Goal: Communication & Community: Share content

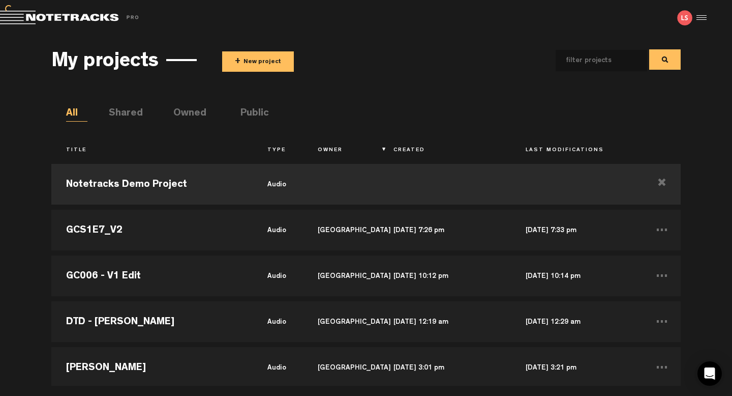
click at [239, 69] on button "+ New project" at bounding box center [258, 61] width 72 height 20
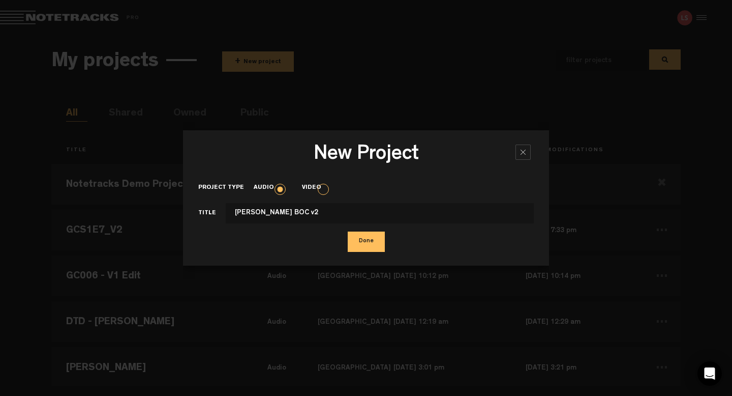
type input "Carsten Helms BOC v2"
click at [354, 238] on button "Done" at bounding box center [366, 241] width 37 height 20
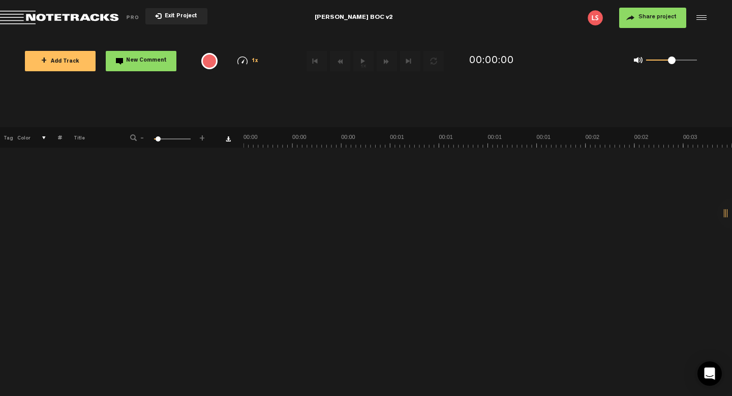
click at [65, 61] on span "+ Add Track" at bounding box center [60, 62] width 38 height 6
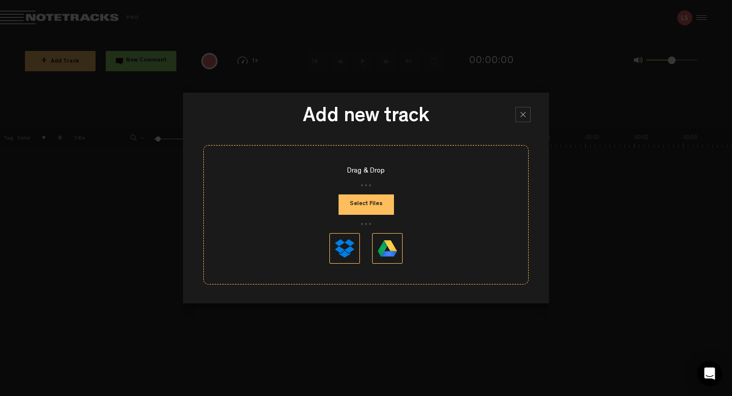
click at [375, 203] on button "Select Files" at bounding box center [366, 204] width 55 height 20
click at [388, 248] on button at bounding box center [387, 248] width 31 height 31
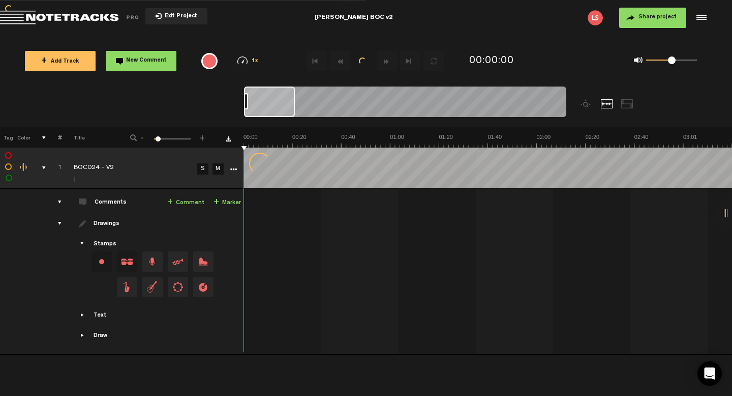
click at [633, 21] on button "Share project" at bounding box center [652, 18] width 67 height 20
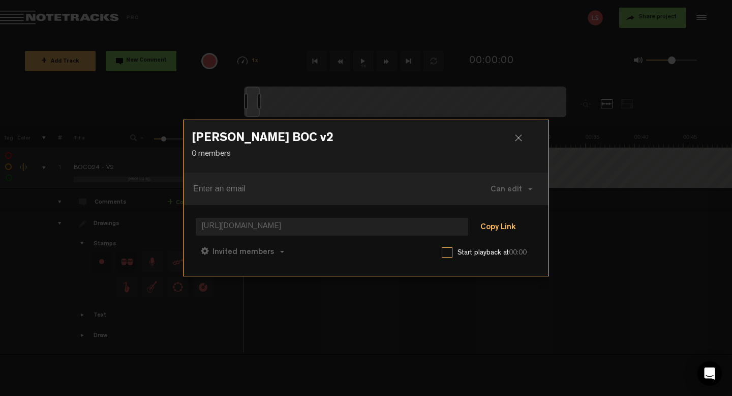
click at [491, 225] on button "Copy Link" at bounding box center [497, 227] width 55 height 20
click at [518, 139] on div at bounding box center [522, 141] width 15 height 15
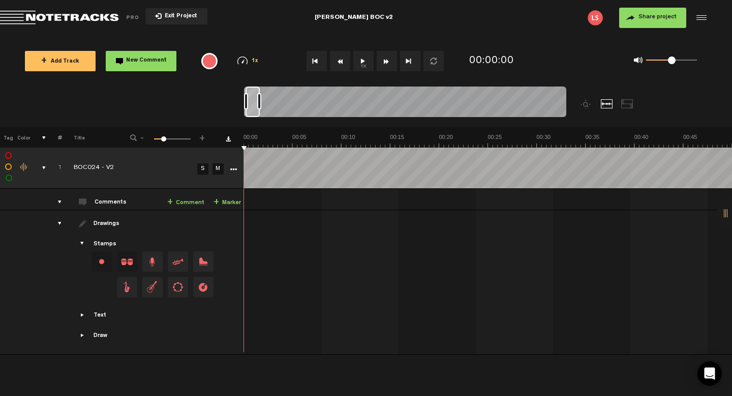
click at [353, 18] on md-toolbar "Exit Project Carsten Helms BOC v2 Share project Save project" at bounding box center [366, 18] width 732 height 36
click at [374, 18] on md-toolbar "Exit Project Carsten Helms BOC v2 Share project Save project" at bounding box center [366, 18] width 732 height 36
click at [321, 20] on md-toolbar "Exit Project Carsten Helms BOC v2 Share project Save project" at bounding box center [366, 18] width 732 height 36
click at [157, 16] on button "Exit Project" at bounding box center [176, 16] width 62 height 16
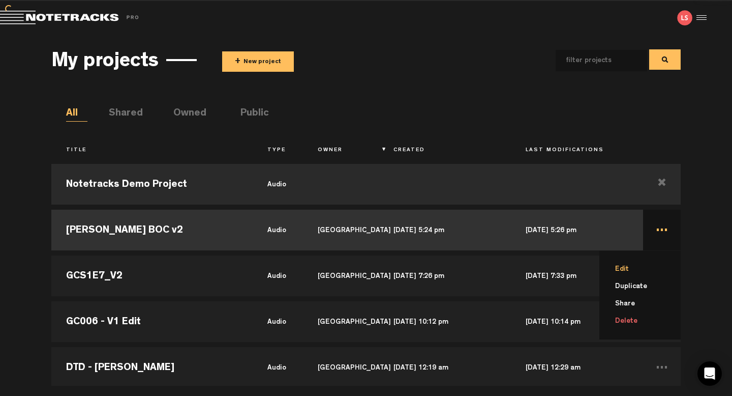
click at [631, 269] on li "Edit" at bounding box center [646, 268] width 69 height 17
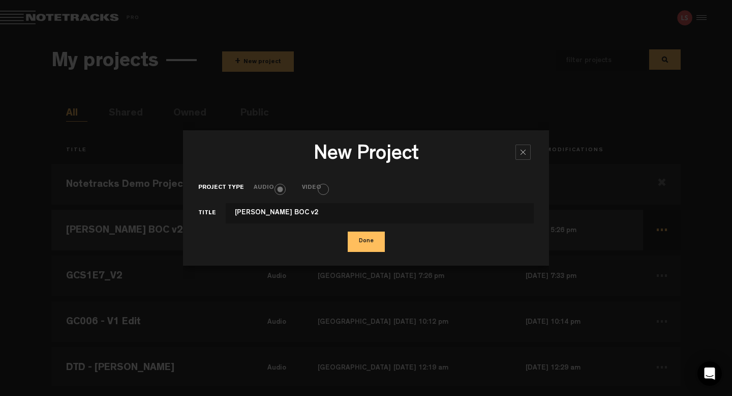
click at [280, 212] on input "Carsten Helms BOC v2" at bounding box center [380, 213] width 308 height 20
type input "[PERSON_NAME] BOC v2"
click at [373, 246] on button "Done" at bounding box center [366, 241] width 37 height 20
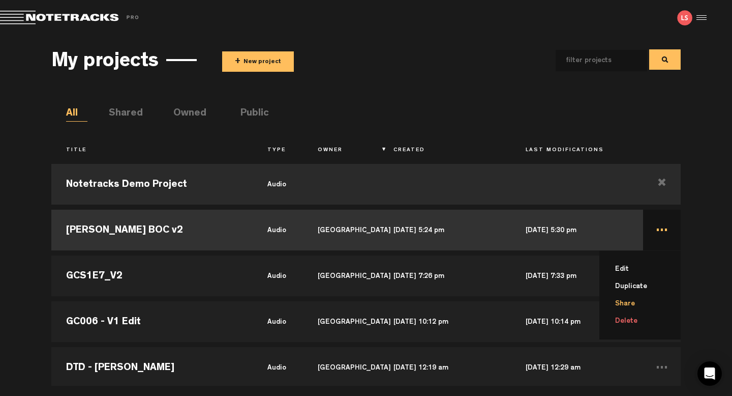
click at [633, 301] on li "Share" at bounding box center [646, 303] width 69 height 17
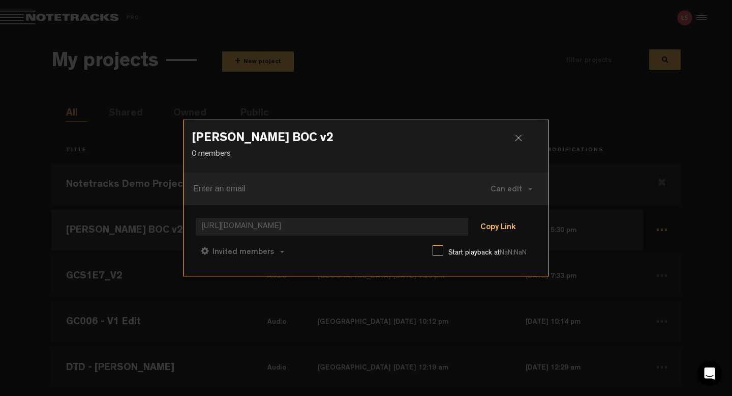
click at [485, 229] on button "Copy Link" at bounding box center [497, 227] width 55 height 20
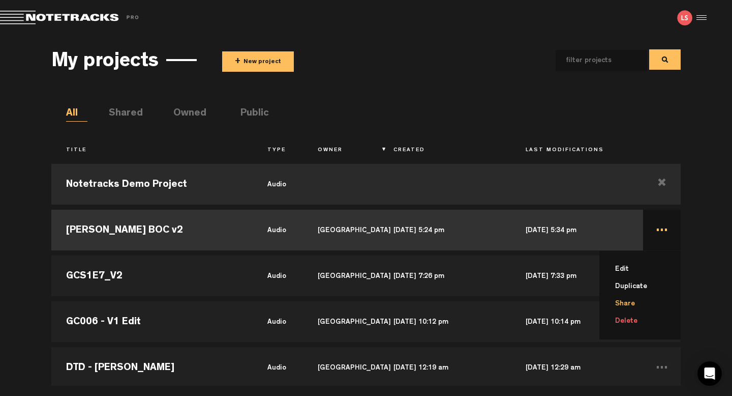
click at [629, 300] on li "Share" at bounding box center [646, 303] width 69 height 17
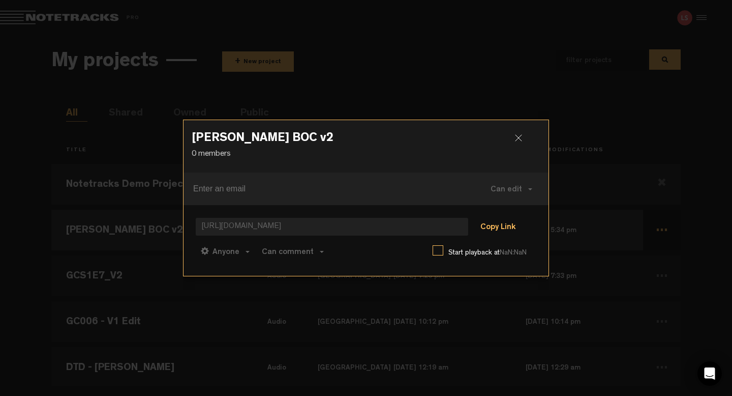
click at [493, 224] on button "Copy Link" at bounding box center [497, 227] width 55 height 20
click at [518, 136] on div at bounding box center [522, 141] width 15 height 15
click at [517, 135] on div at bounding box center [522, 141] width 15 height 15
